Goal: Task Accomplishment & Management: Complete application form

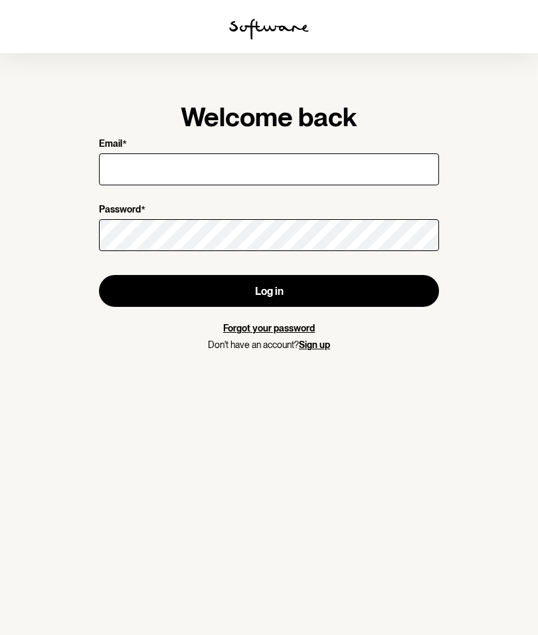
click at [232, 165] on input "Email *" at bounding box center [269, 169] width 340 height 32
type input "[EMAIL_ADDRESS][PERSON_NAME][DOMAIN_NAME]"
click at [279, 277] on button "Log in" at bounding box center [269, 291] width 340 height 32
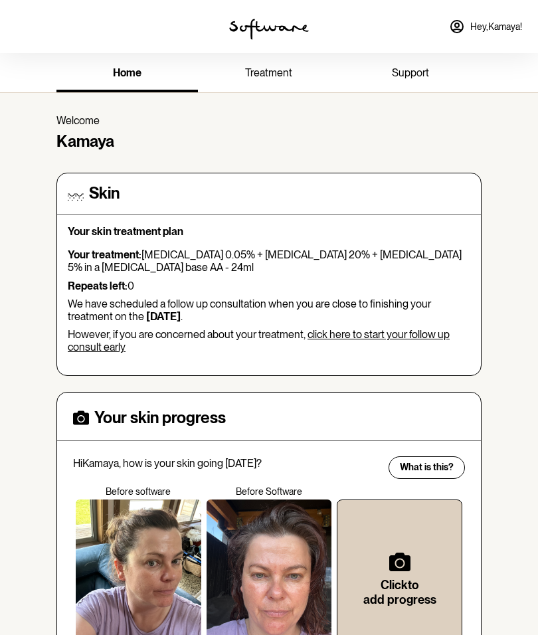
click at [486, 34] on link "Hey, [PERSON_NAME] !" at bounding box center [485, 27] width 89 height 32
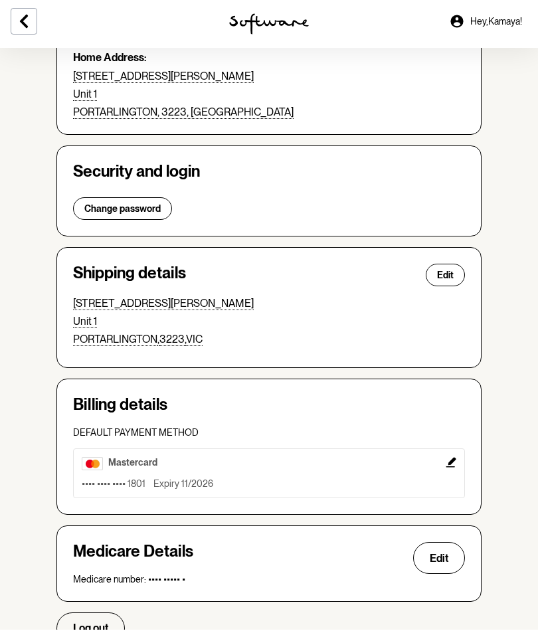
scroll to position [171, 0]
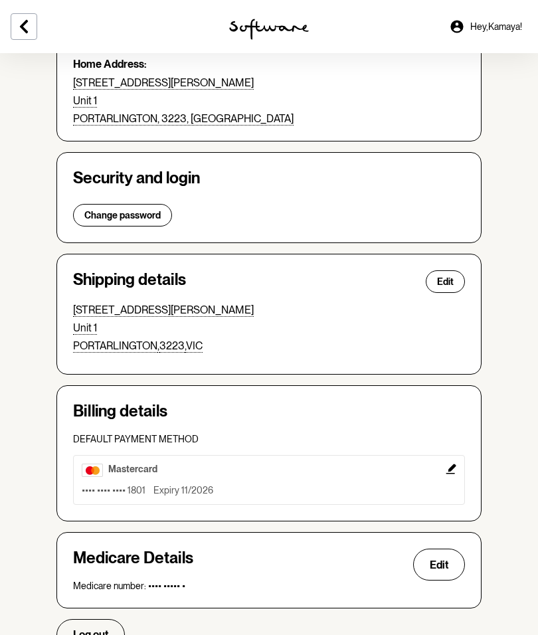
click at [33, 28] on button at bounding box center [24, 26] width 27 height 27
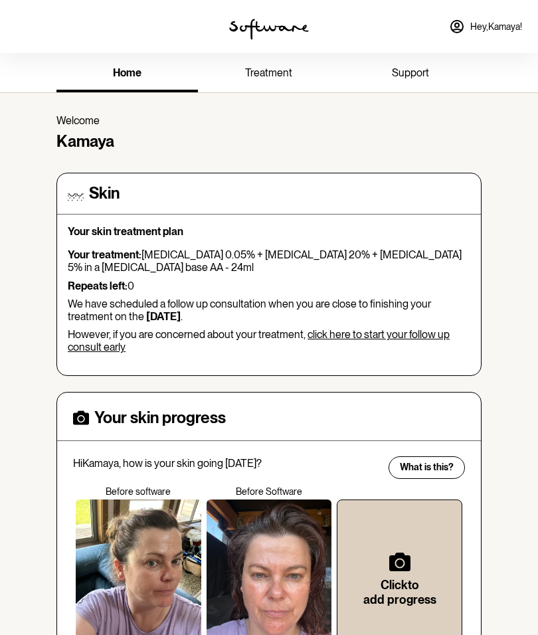
click at [404, 335] on link "click here to start your follow up consult early" at bounding box center [259, 340] width 382 height 25
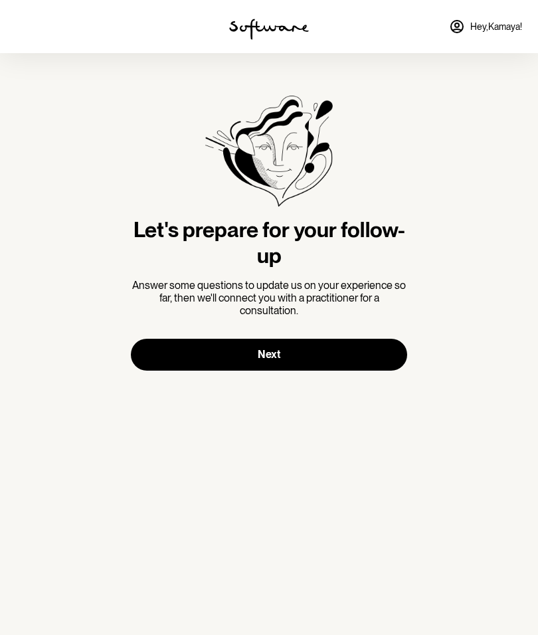
click at [306, 350] on button "Next" at bounding box center [269, 355] width 276 height 32
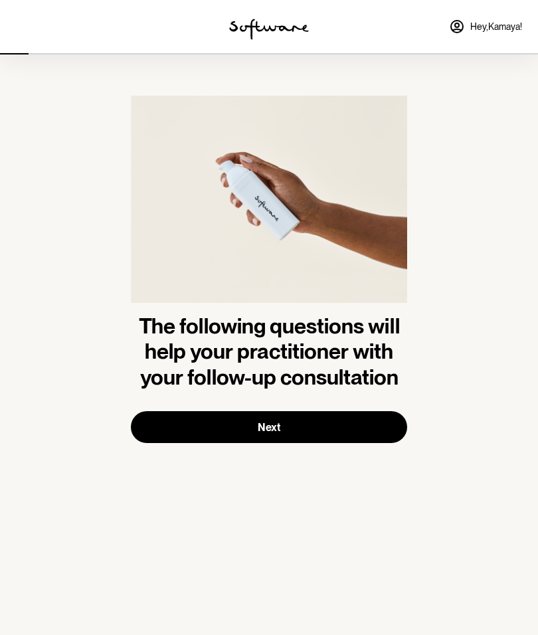
click at [287, 428] on button "Next" at bounding box center [269, 427] width 276 height 32
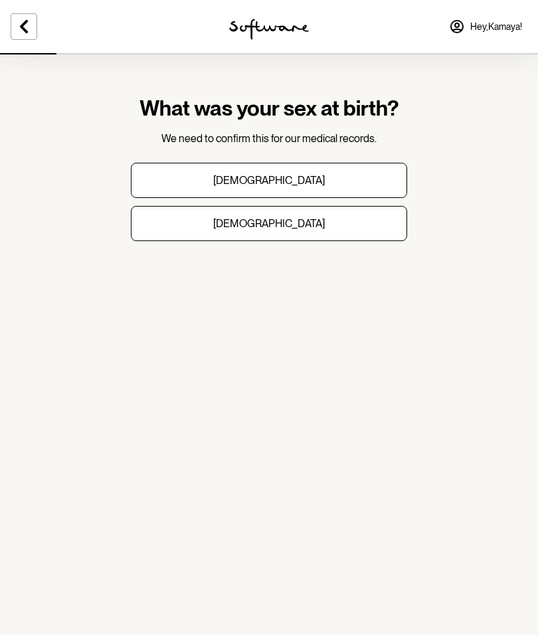
click at [300, 221] on button "[DEMOGRAPHIC_DATA]" at bounding box center [269, 223] width 276 height 35
